Goal: Task Accomplishment & Management: Manage account settings

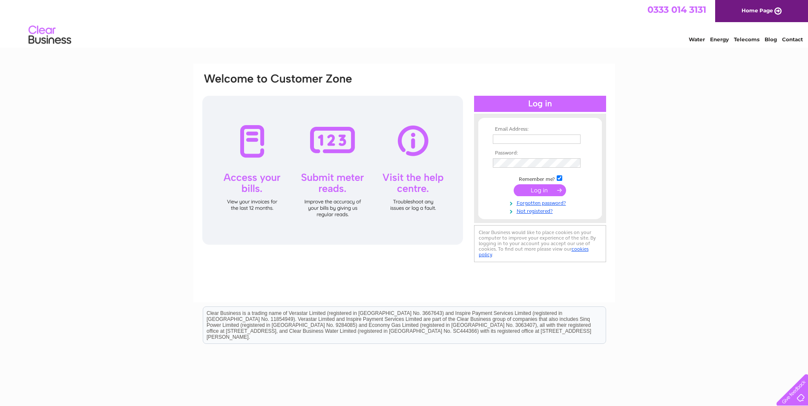
type input "chb1955@icloud.com"
click at [538, 186] on input "submit" at bounding box center [540, 190] width 52 height 12
click at [527, 210] on link "Forgotten password?" at bounding box center [541, 211] width 97 height 8
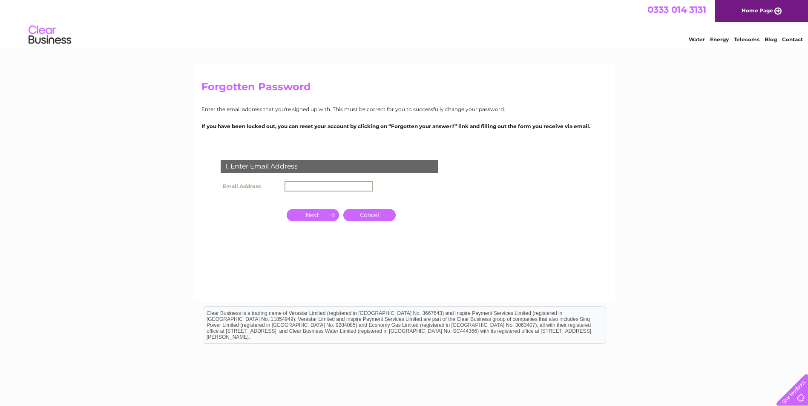
click at [331, 187] on input "text" at bounding box center [328, 186] width 89 height 10
type input "[EMAIL_ADDRESS][DOMAIN_NAME]"
click at [319, 215] on input "button" at bounding box center [313, 214] width 52 height 12
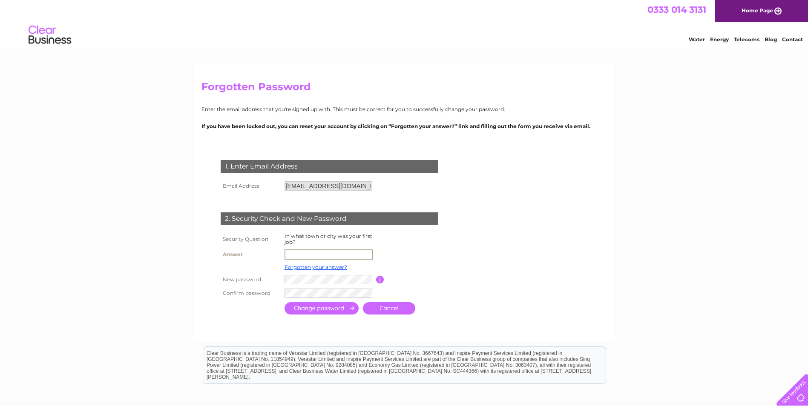
click at [314, 257] on input "text" at bounding box center [328, 255] width 89 height 10
type input "Bristol"
click at [293, 309] on input "submit" at bounding box center [321, 307] width 74 height 12
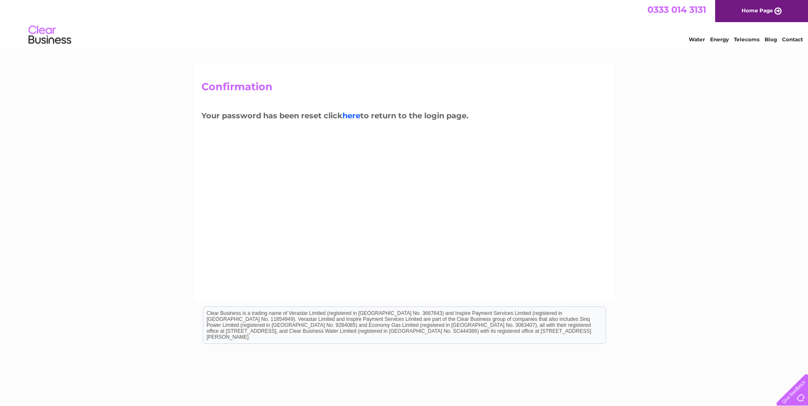
click at [734, 43] on link "here" at bounding box center [747, 38] width 26 height 9
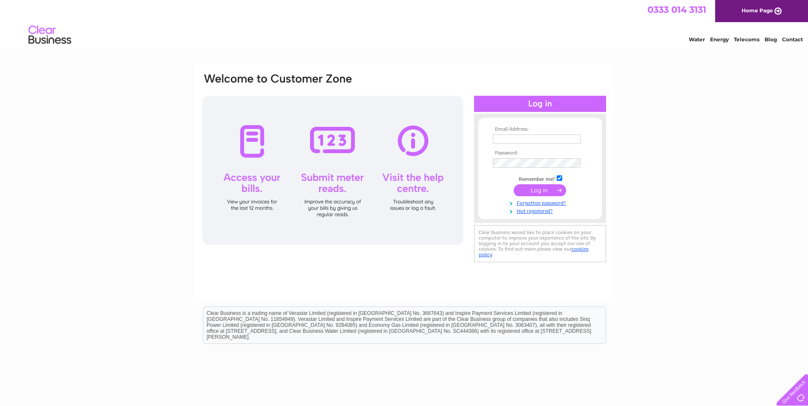
type input "[EMAIL_ADDRESS][DOMAIN_NAME]"
click at [539, 187] on input "submit" at bounding box center [540, 190] width 52 height 12
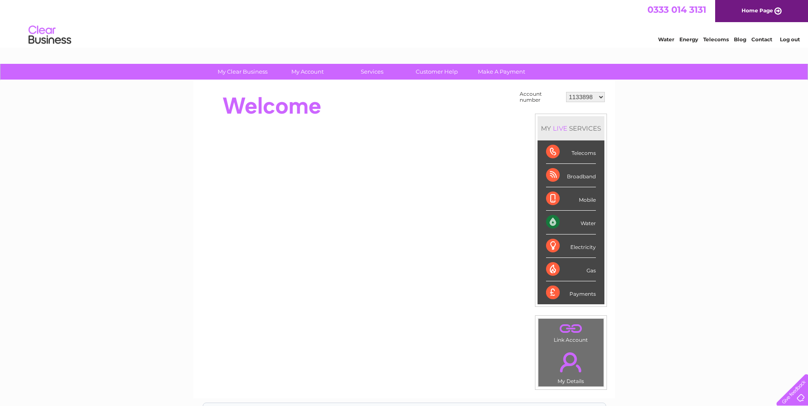
click at [554, 222] on div "Water" at bounding box center [571, 222] width 50 height 23
click at [585, 223] on div "Water" at bounding box center [571, 222] width 50 height 23
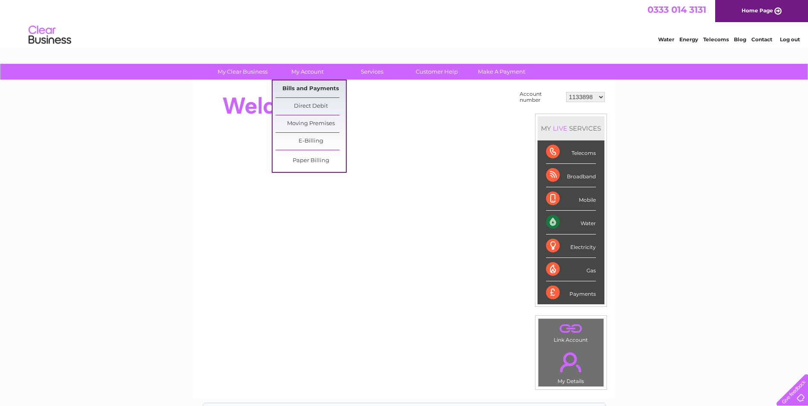
click at [304, 87] on link "Bills and Payments" at bounding box center [310, 88] width 70 height 17
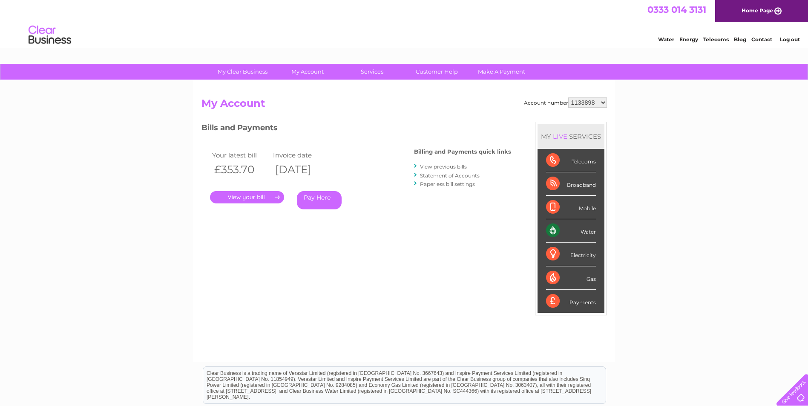
click at [251, 197] on link "." at bounding box center [247, 197] width 74 height 12
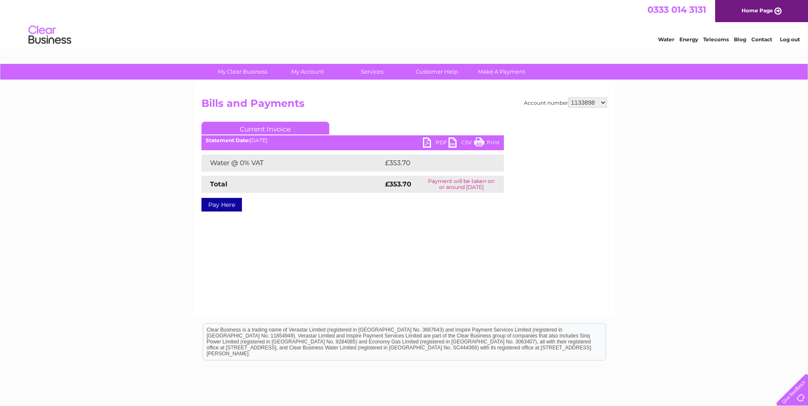
click at [436, 141] on link "PDF" at bounding box center [436, 144] width 26 height 12
click at [718, 352] on html "Clear Business is a trading name of Verastar Limited (registered in [GEOGRAPHIC…" at bounding box center [404, 346] width 808 height 55
click at [766, 38] on link "Contact" at bounding box center [761, 39] width 21 height 6
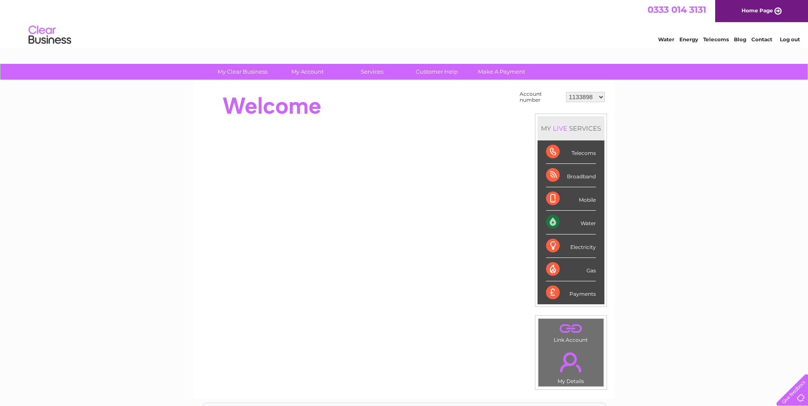
click at [600, 98] on select "1133898 30317127" at bounding box center [585, 97] width 39 height 10
select select "30317127"
click at [566, 92] on select "1133898 30317127" at bounding box center [585, 97] width 39 height 10
click at [552, 220] on div "Water" at bounding box center [571, 222] width 50 height 23
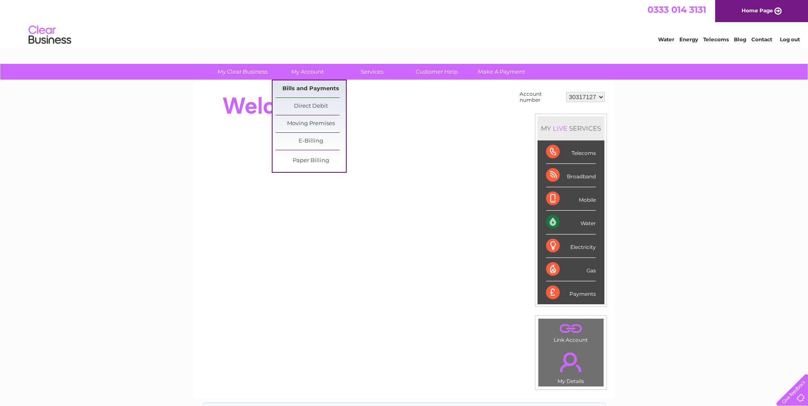
click at [306, 86] on link "Bills and Payments" at bounding box center [310, 88] width 70 height 17
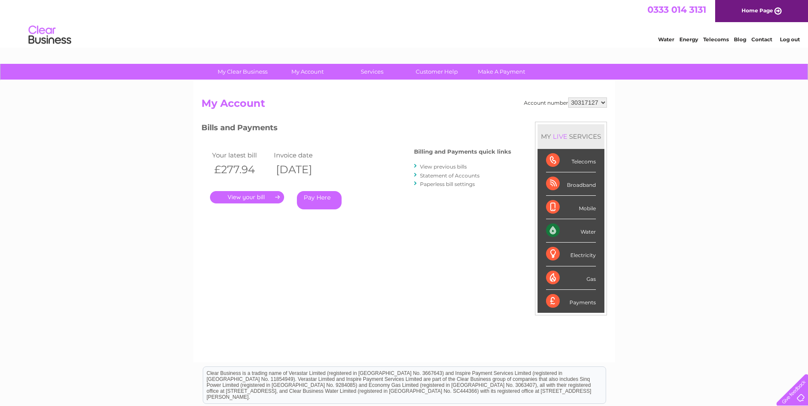
click at [238, 197] on link "." at bounding box center [247, 197] width 74 height 12
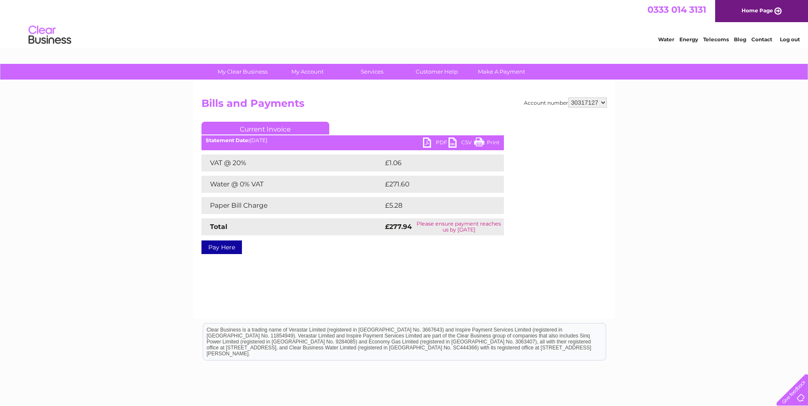
click at [439, 142] on link "PDF" at bounding box center [436, 144] width 26 height 12
